Goal: Find specific page/section: Find specific page/section

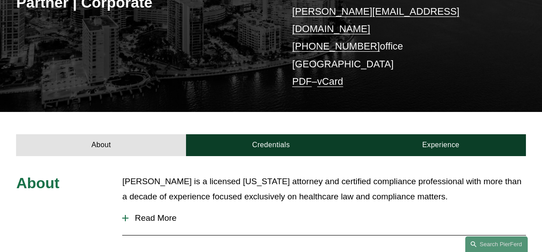
scroll to position [171, 0]
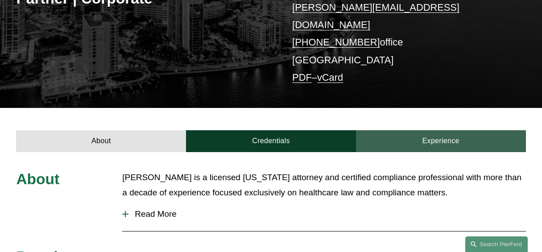
click at [436, 130] on link "Experience" at bounding box center [441, 141] width 170 height 22
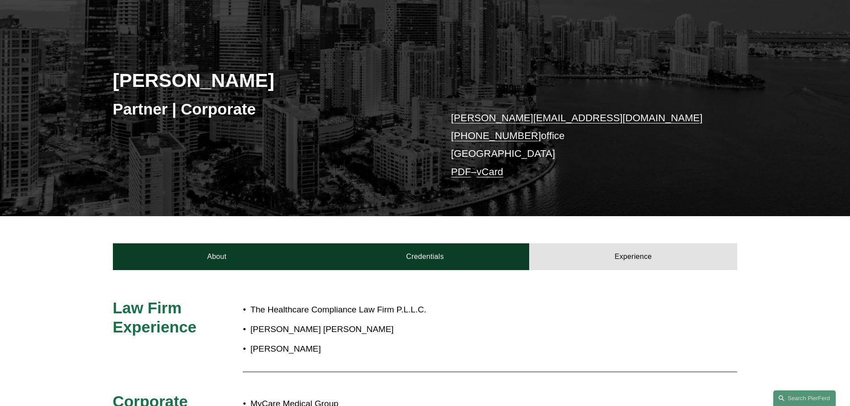
scroll to position [88, 0]
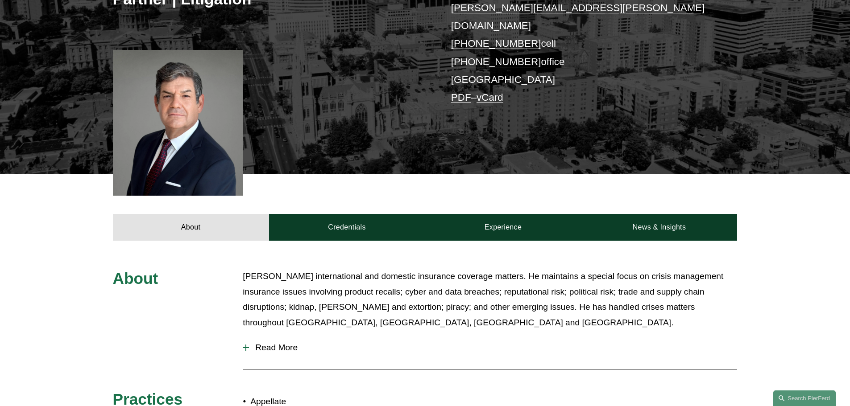
scroll to position [208, 0]
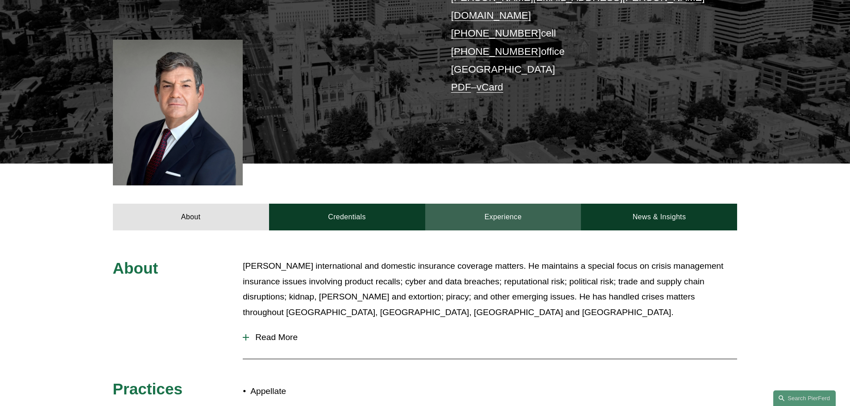
click at [518, 210] on link "Experience" at bounding box center [503, 217] width 156 height 27
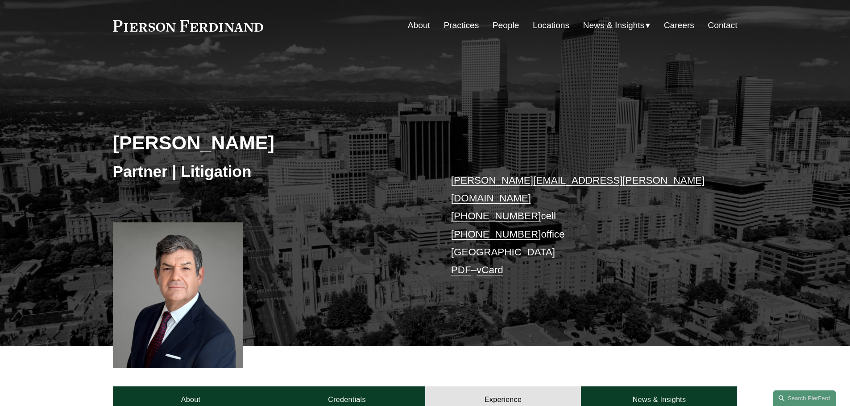
scroll to position [0, 0]
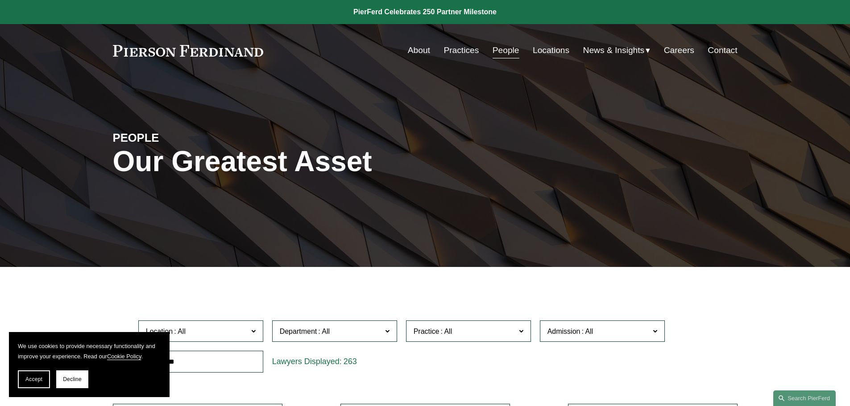
scroll to position [1301, 0]
